Goal: Complete application form: Complete application form

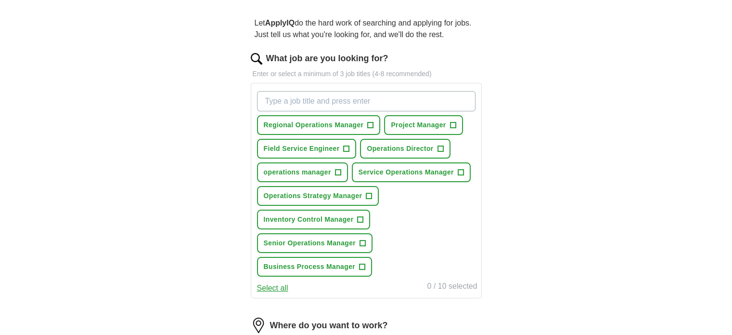
scroll to position [96, 0]
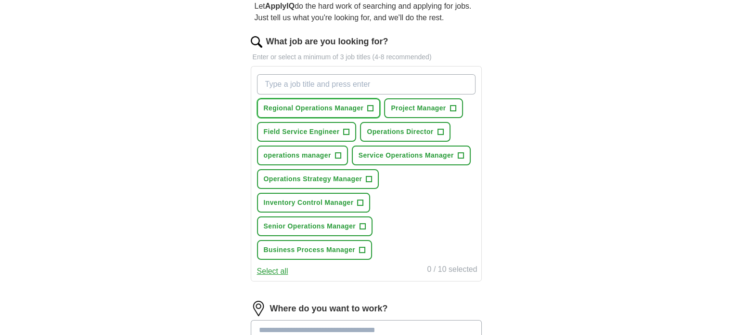
click at [369, 107] on span "+" at bounding box center [371, 108] width 6 height 8
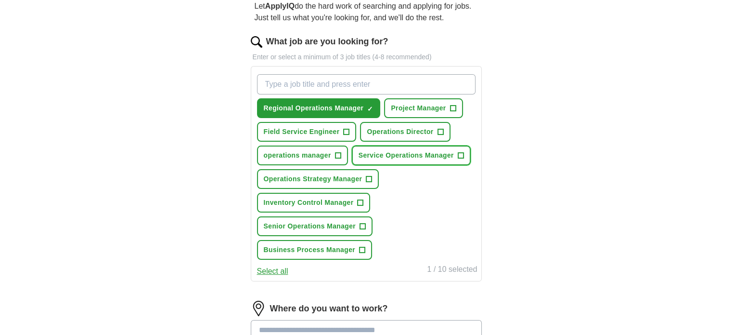
click at [458, 153] on span "+" at bounding box center [461, 156] width 6 height 8
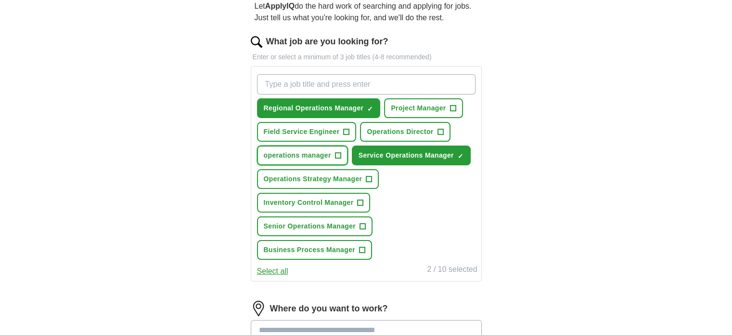
click at [339, 152] on span "+" at bounding box center [338, 156] width 6 height 8
click at [367, 175] on span "+" at bounding box center [369, 179] width 6 height 8
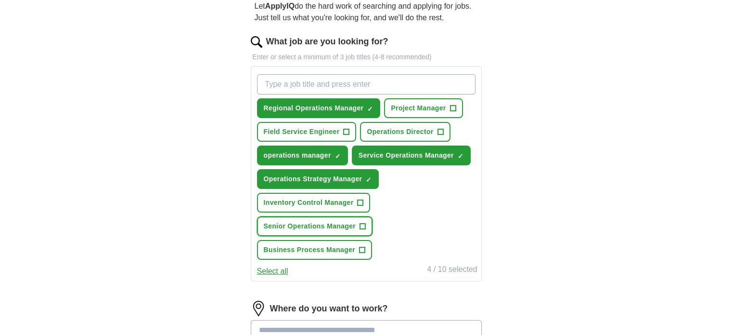
click at [361, 223] on span "+" at bounding box center [363, 226] width 6 height 8
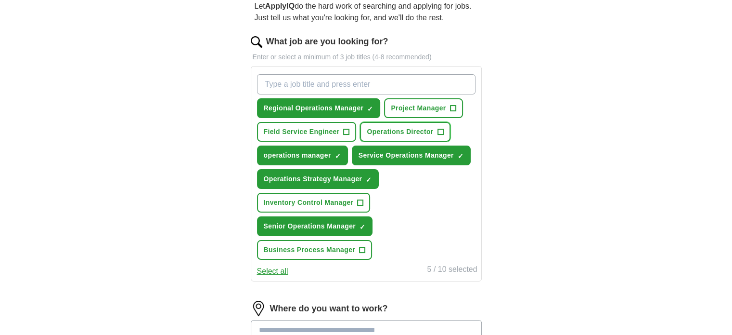
click at [439, 130] on span "+" at bounding box center [441, 132] width 6 height 8
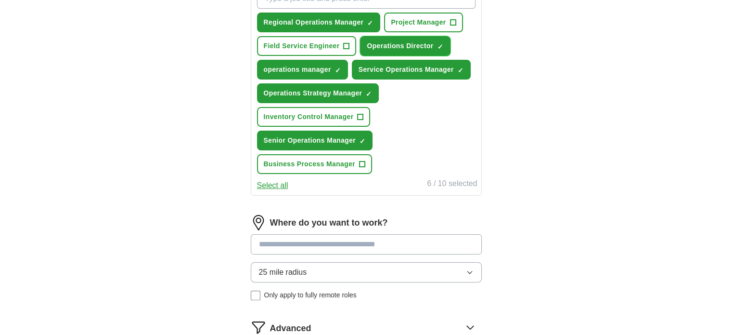
scroll to position [241, 0]
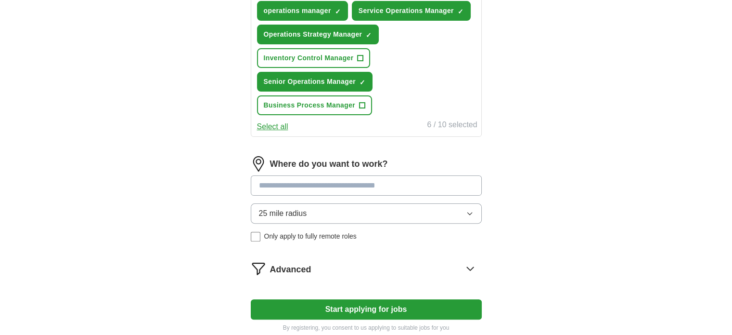
click at [476, 214] on button "25 mile radius" at bounding box center [366, 213] width 231 height 20
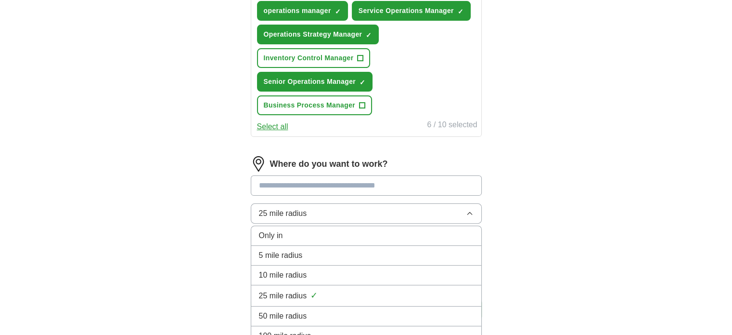
click at [476, 214] on button "25 mile radius" at bounding box center [366, 213] width 231 height 20
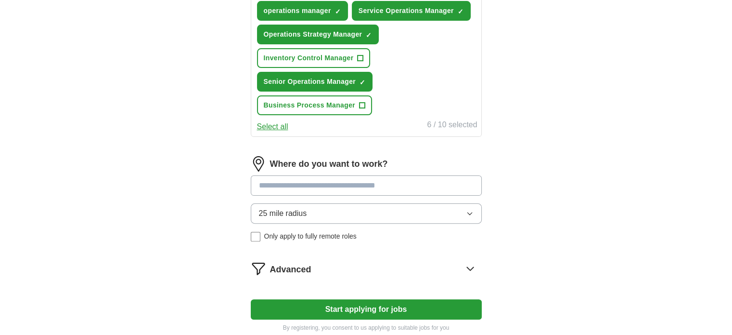
click at [391, 183] on input at bounding box center [366, 185] width 231 height 20
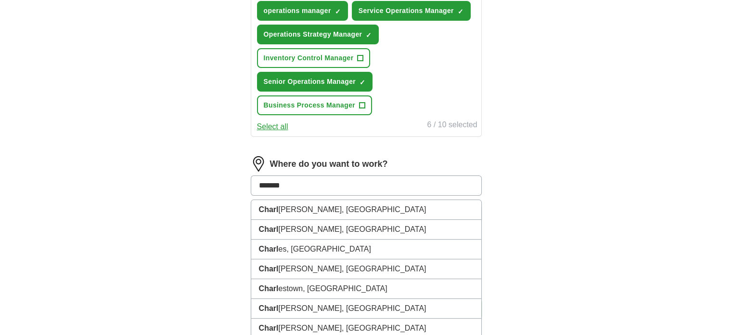
type input "******"
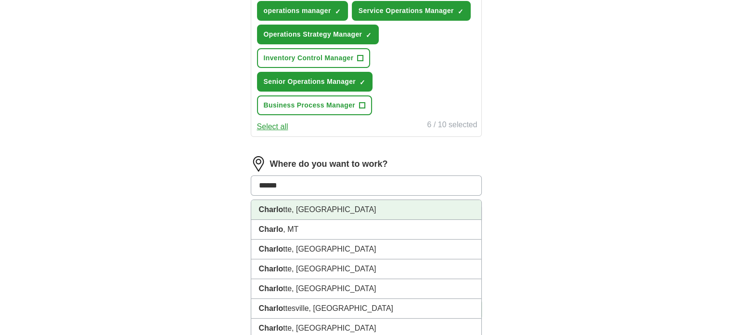
click at [376, 205] on li "Charlo tte, [GEOGRAPHIC_DATA]" at bounding box center [366, 210] width 230 height 20
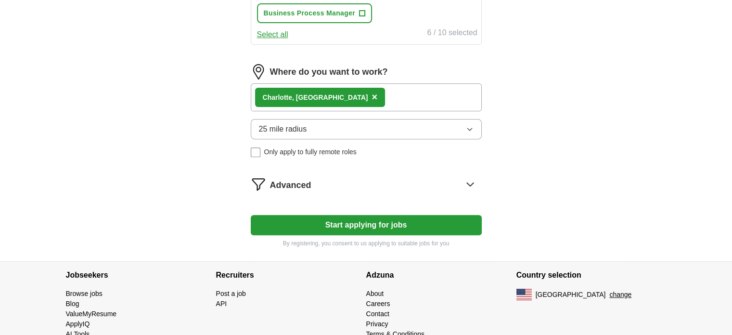
scroll to position [337, 0]
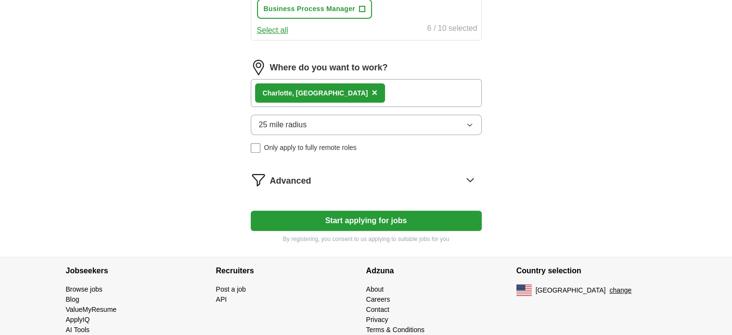
click at [400, 176] on div "Advanced" at bounding box center [376, 179] width 212 height 15
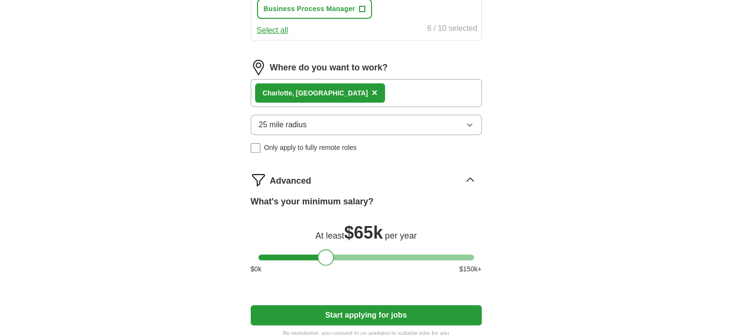
drag, startPoint x: 270, startPoint y: 253, endPoint x: 329, endPoint y: 258, distance: 59.4
click at [329, 258] on div at bounding box center [326, 257] width 16 height 16
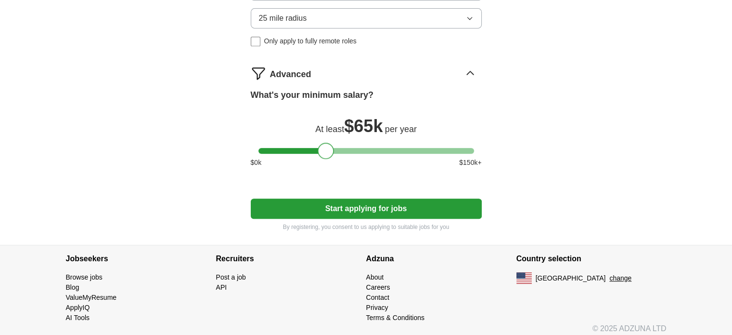
scroll to position [447, 0]
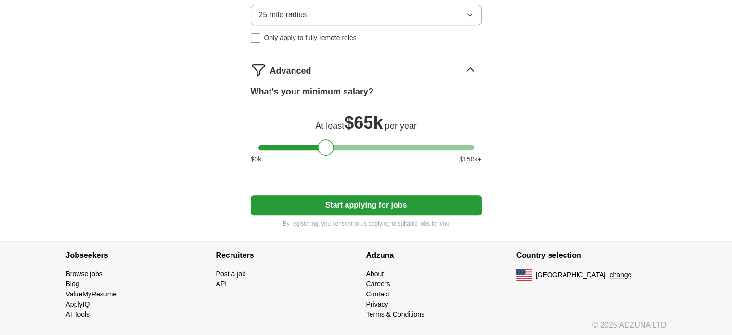
click at [422, 203] on button "Start applying for jobs" at bounding box center [366, 205] width 231 height 20
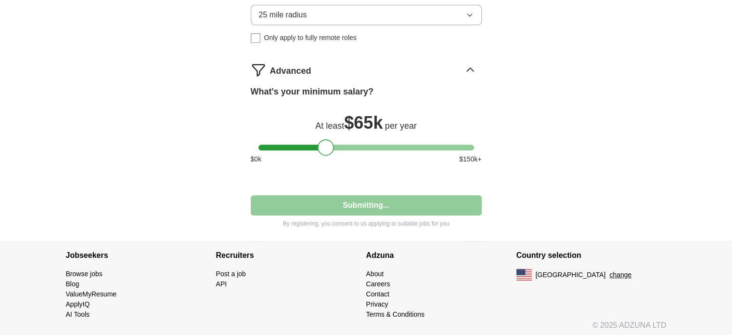
select select "**"
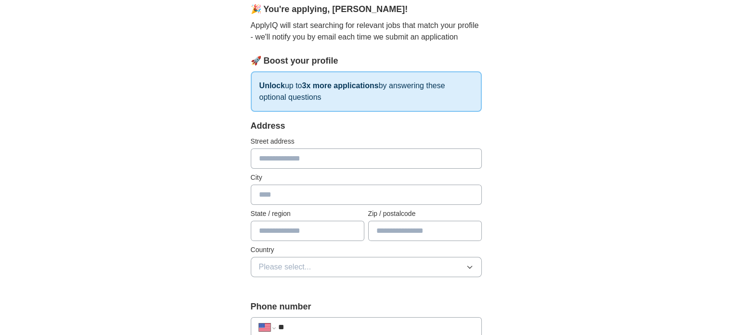
scroll to position [96, 0]
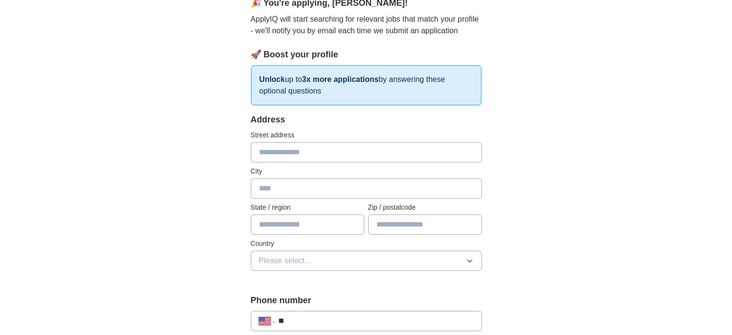
click at [376, 152] on input "text" at bounding box center [366, 152] width 231 height 20
type input "**********"
type input "*********"
type input "**"
click at [435, 225] on input "**********" at bounding box center [425, 224] width 114 height 20
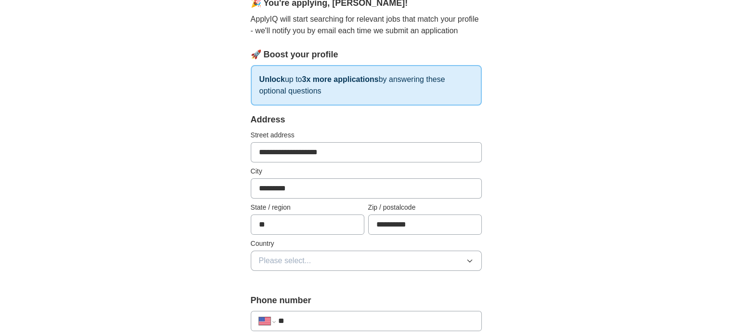
type input "*****"
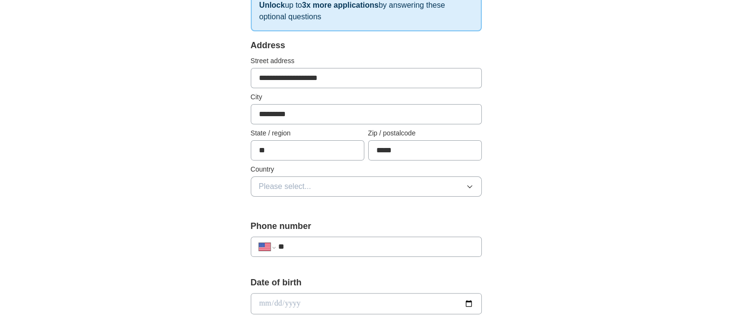
scroll to position [193, 0]
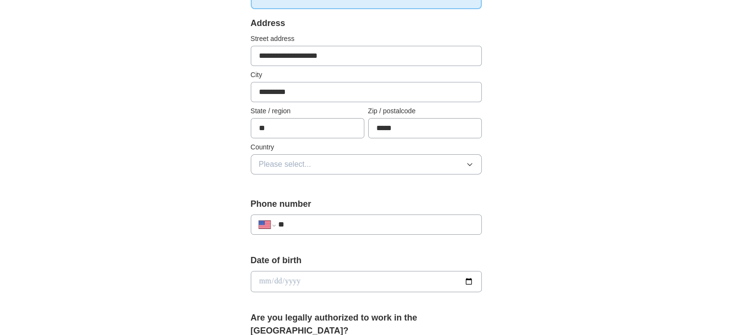
click at [457, 165] on button "Please select..." at bounding box center [366, 164] width 231 height 20
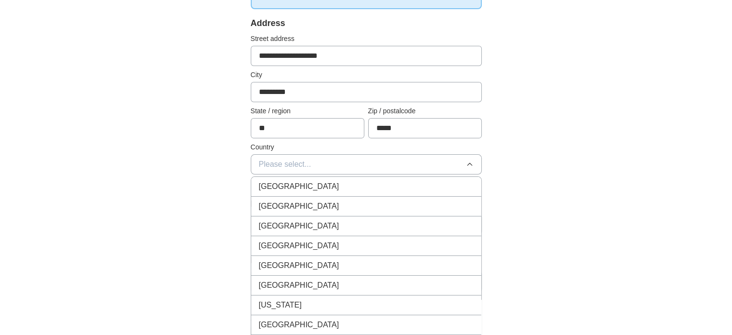
click at [422, 204] on div "[GEOGRAPHIC_DATA]" at bounding box center [366, 206] width 215 height 12
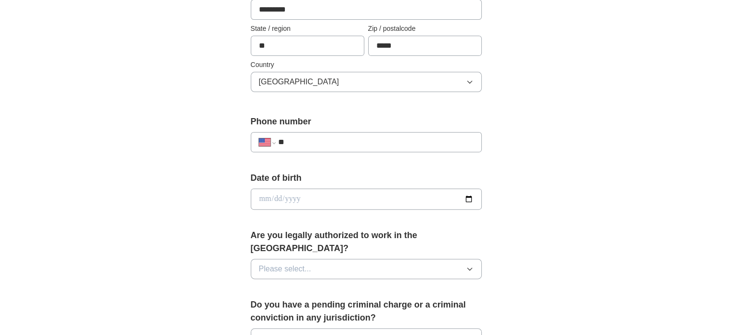
scroll to position [289, 0]
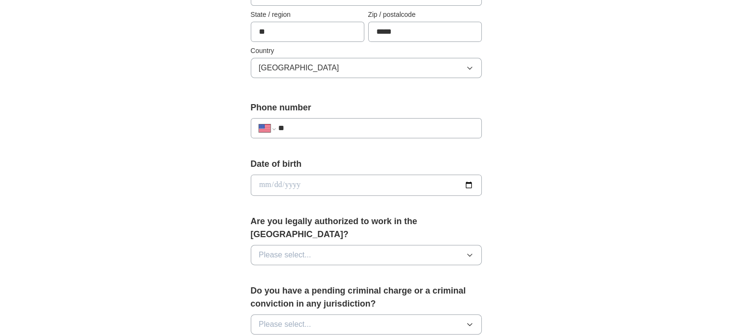
click at [429, 126] on input "**" at bounding box center [375, 128] width 195 height 12
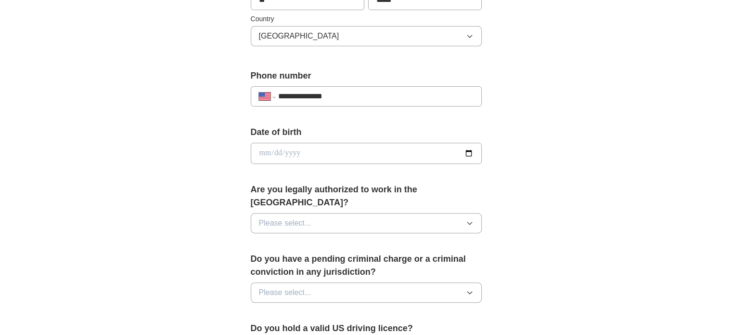
scroll to position [337, 0]
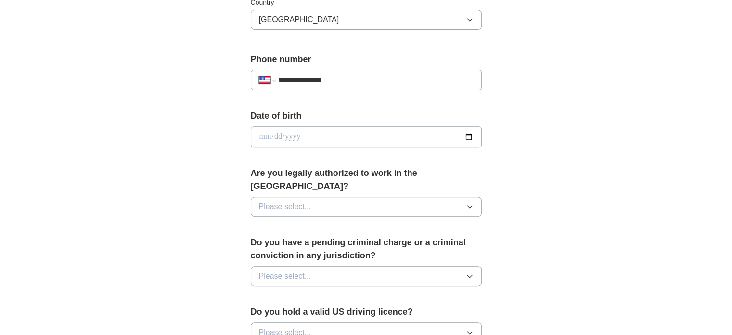
type input "**********"
click at [466, 196] on button "Please select..." at bounding box center [366, 206] width 231 height 20
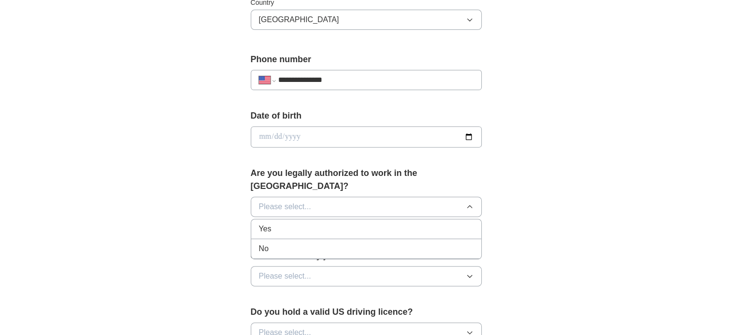
click at [424, 223] on div "Yes" at bounding box center [366, 229] width 215 height 12
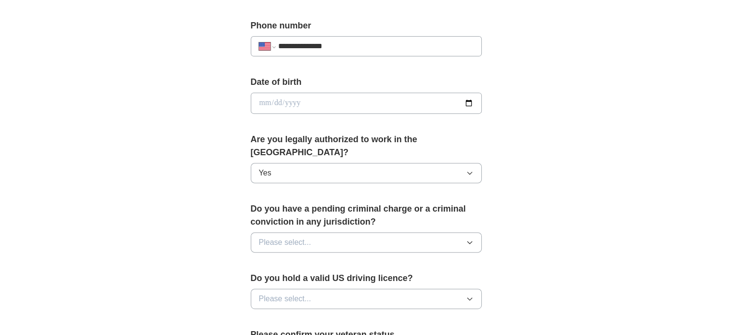
scroll to position [385, 0]
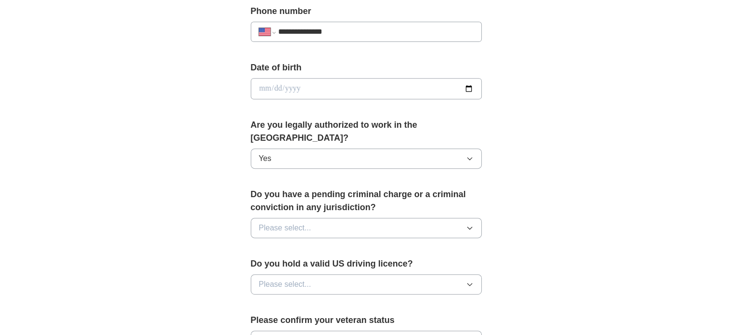
click at [467, 224] on icon "button" at bounding box center [470, 228] width 8 height 8
click at [433, 264] on div "No" at bounding box center [366, 270] width 215 height 12
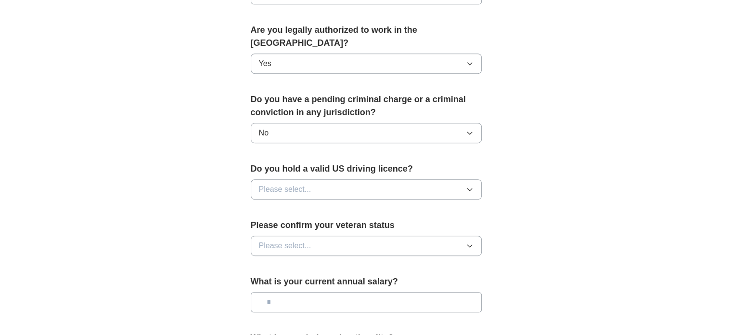
scroll to position [481, 0]
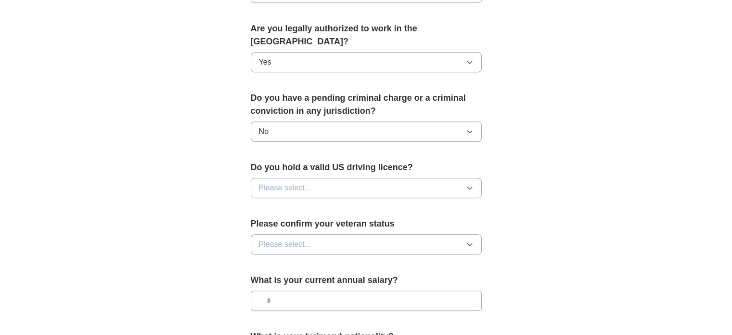
click at [465, 178] on button "Please select..." at bounding box center [366, 188] width 231 height 20
click at [428, 204] on div "Yes" at bounding box center [366, 210] width 215 height 12
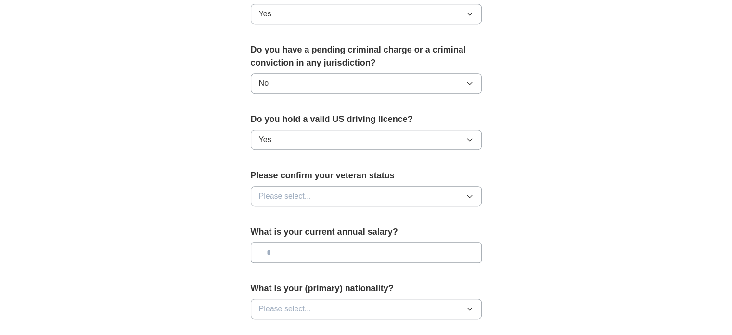
click at [460, 186] on button "Please select..." at bounding box center [366, 196] width 231 height 20
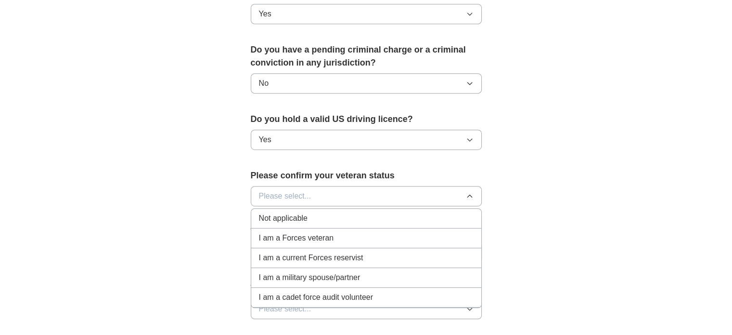
click at [420, 232] on div "I am a Forces veteran" at bounding box center [366, 238] width 215 height 12
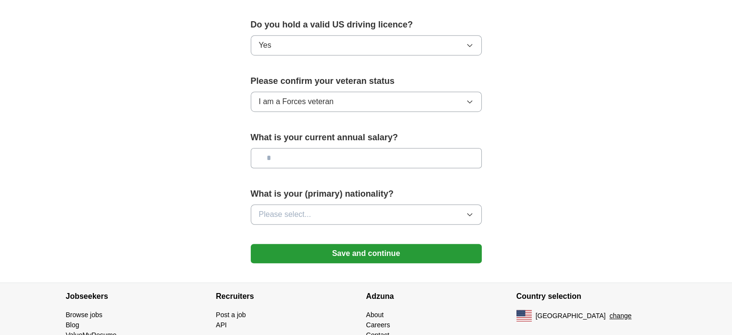
scroll to position [626, 0]
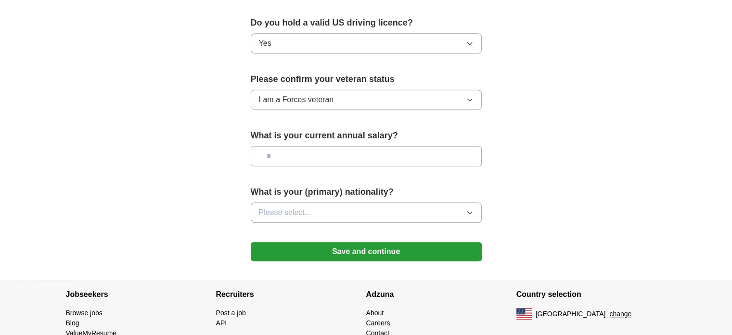
click at [439, 146] on input "text" at bounding box center [366, 156] width 231 height 20
type input "********"
click at [454, 202] on button "Please select..." at bounding box center [366, 212] width 231 height 20
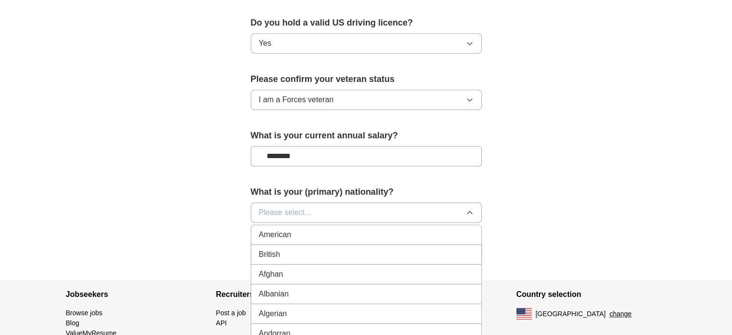
click at [422, 229] on div "American" at bounding box center [366, 235] width 215 height 12
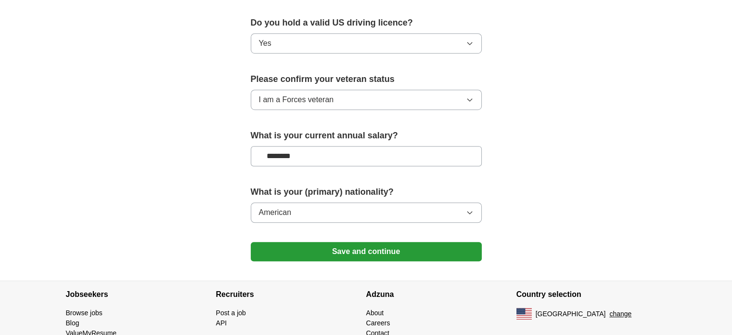
scroll to position [653, 0]
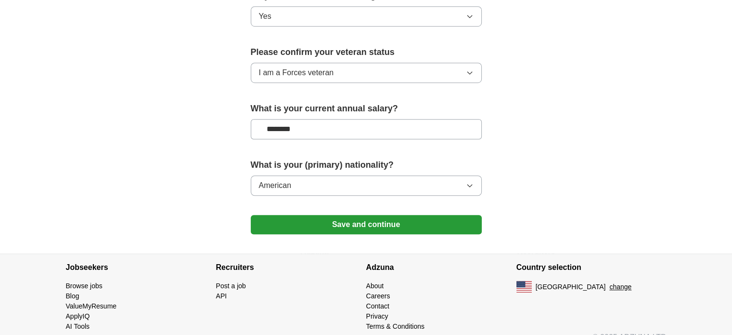
click at [395, 215] on button "Save and continue" at bounding box center [366, 224] width 231 height 19
